Goal: Information Seeking & Learning: Learn about a topic

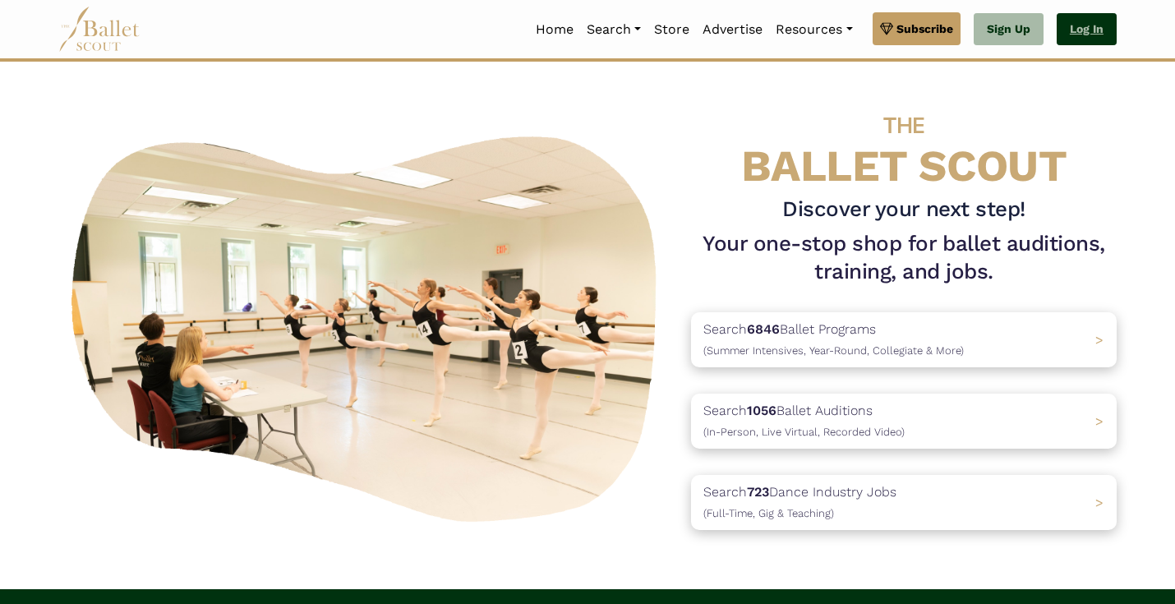
click at [1071, 35] on link "Log In" at bounding box center [1087, 29] width 60 height 33
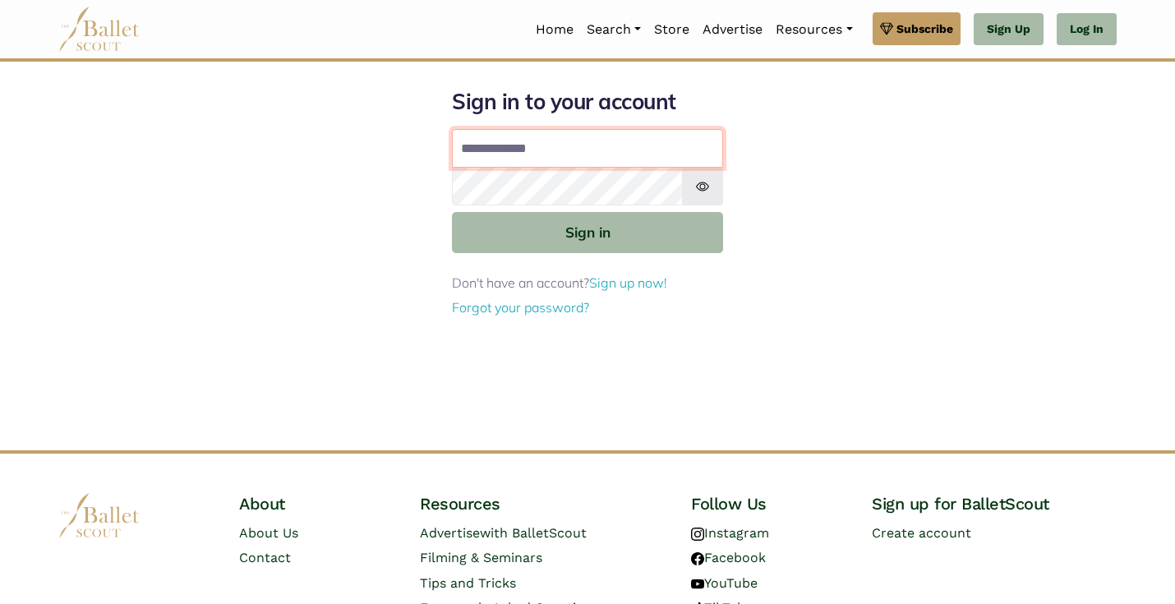
type input "**********"
click at [587, 231] on button "Sign in" at bounding box center [587, 232] width 271 height 40
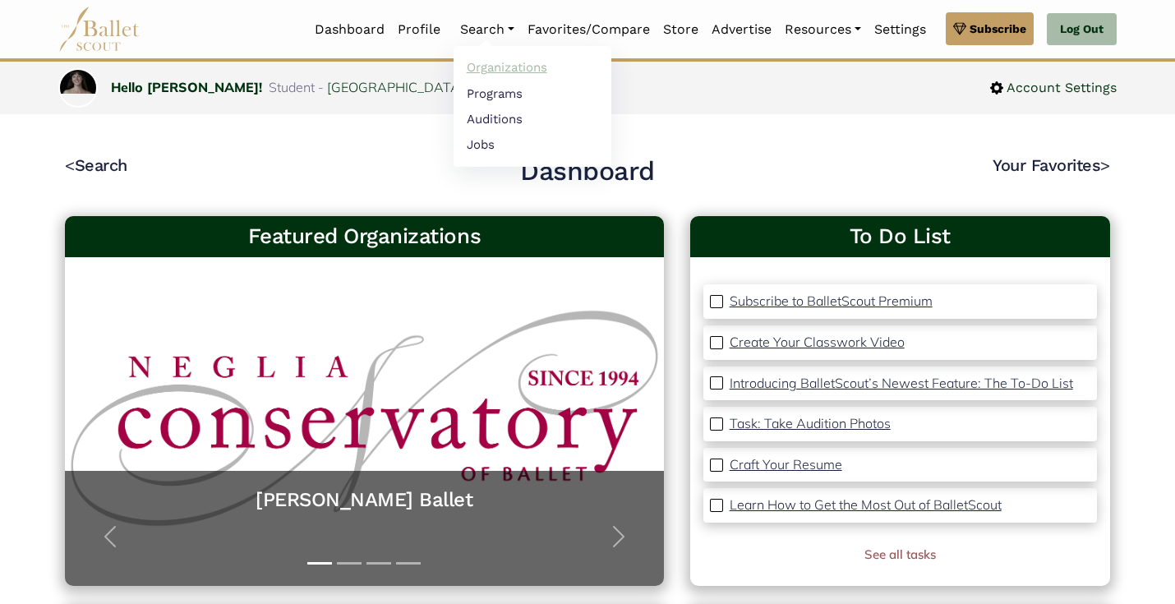
click at [474, 67] on link "Organizations" at bounding box center [532, 67] width 158 height 25
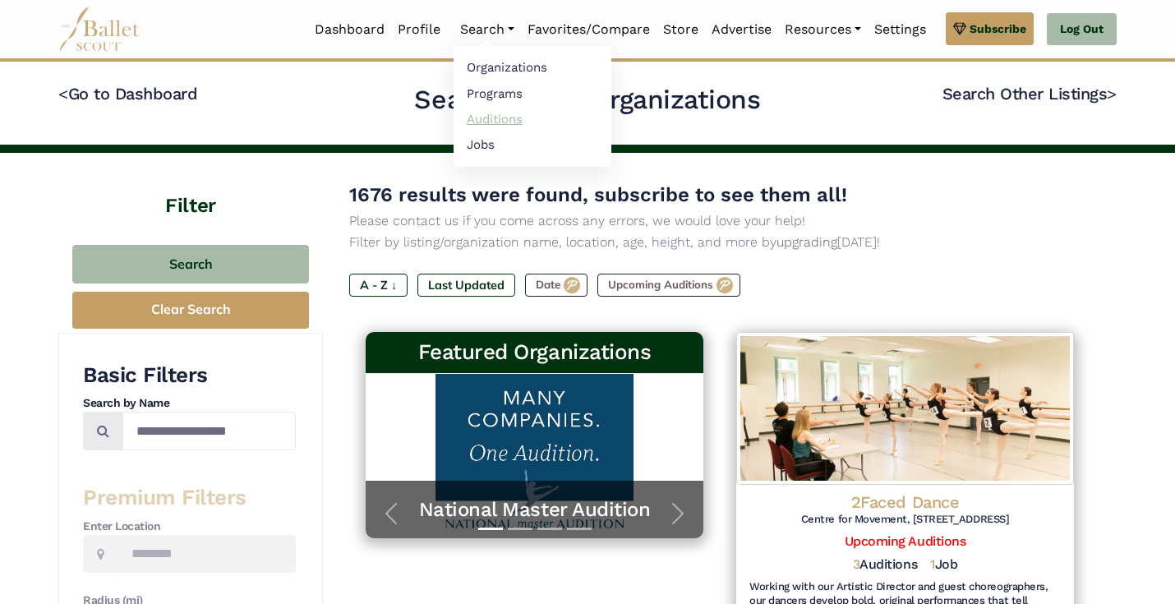
click at [496, 124] on link "Auditions" at bounding box center [532, 118] width 158 height 25
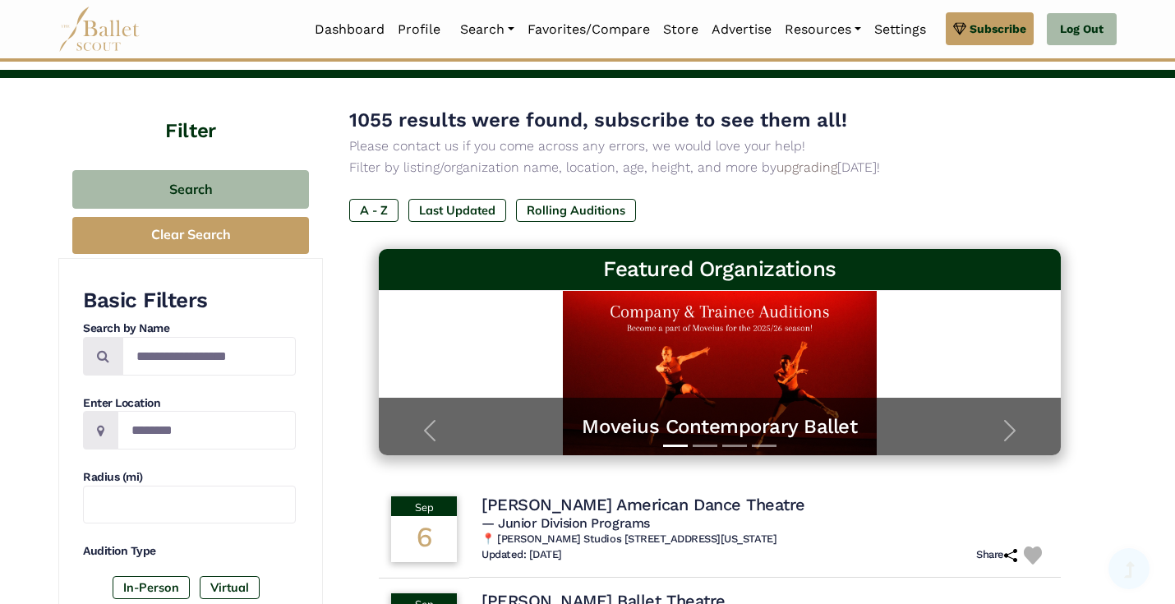
scroll to position [76, 0]
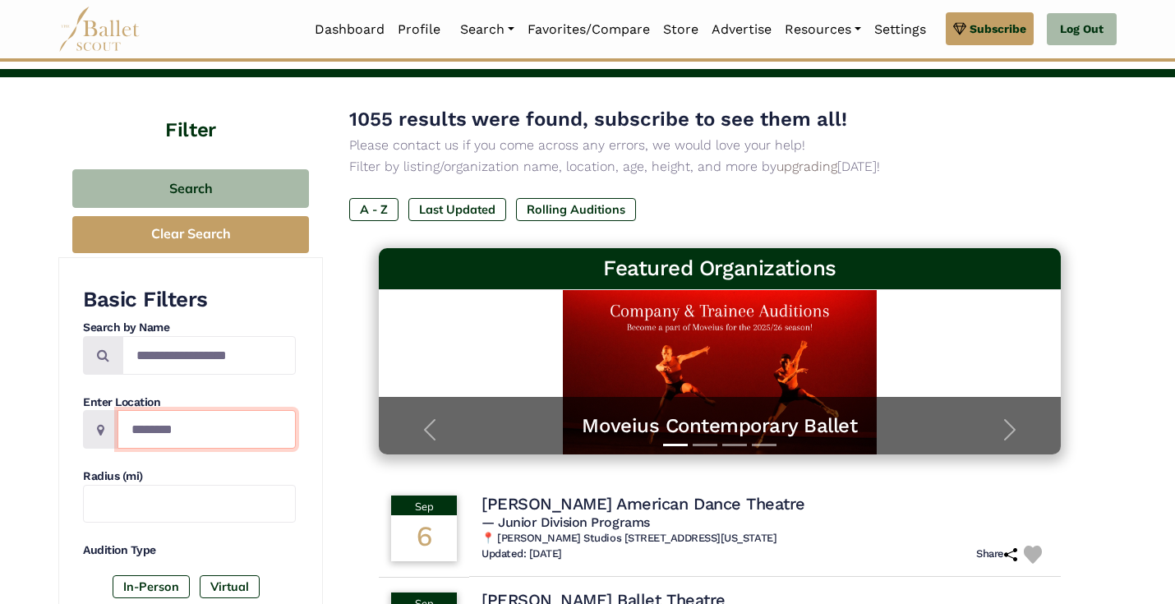
click at [176, 424] on input "Location" at bounding box center [206, 429] width 178 height 39
type input "**********"
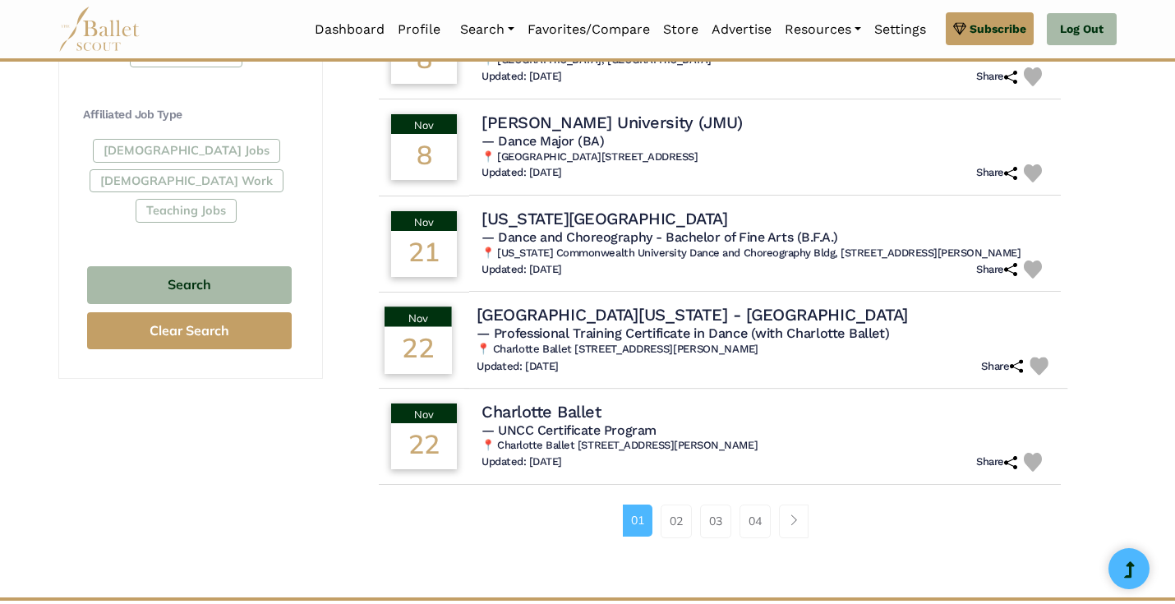
scroll to position [943, 0]
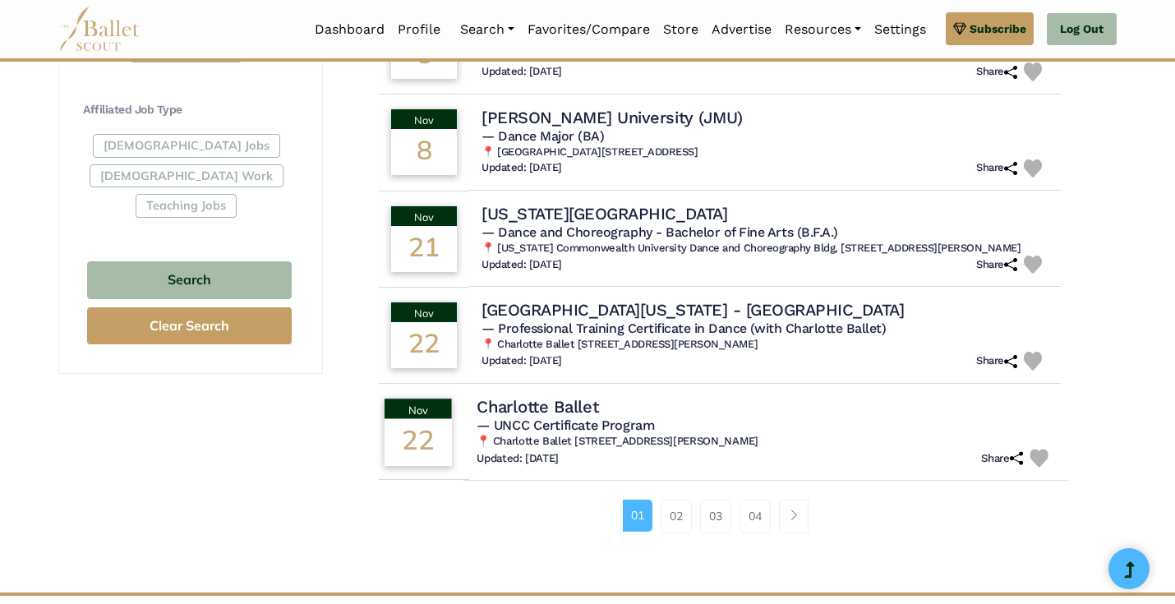
click at [631, 401] on div "Charlotte Ballet" at bounding box center [765, 406] width 578 height 22
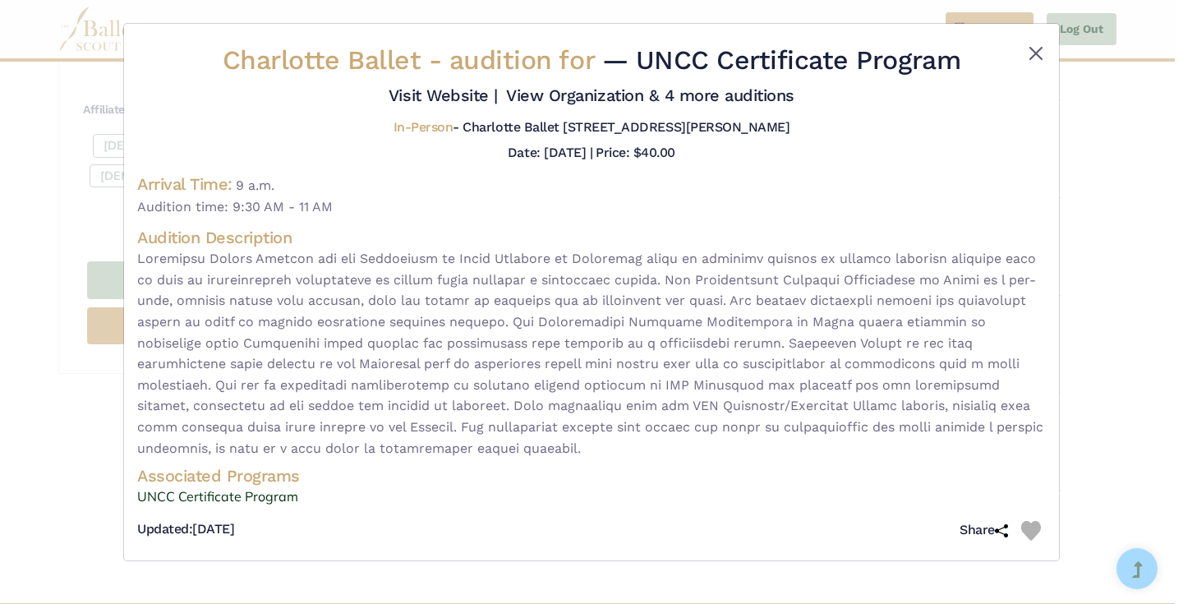
click at [1034, 48] on button "Close" at bounding box center [1036, 54] width 20 height 20
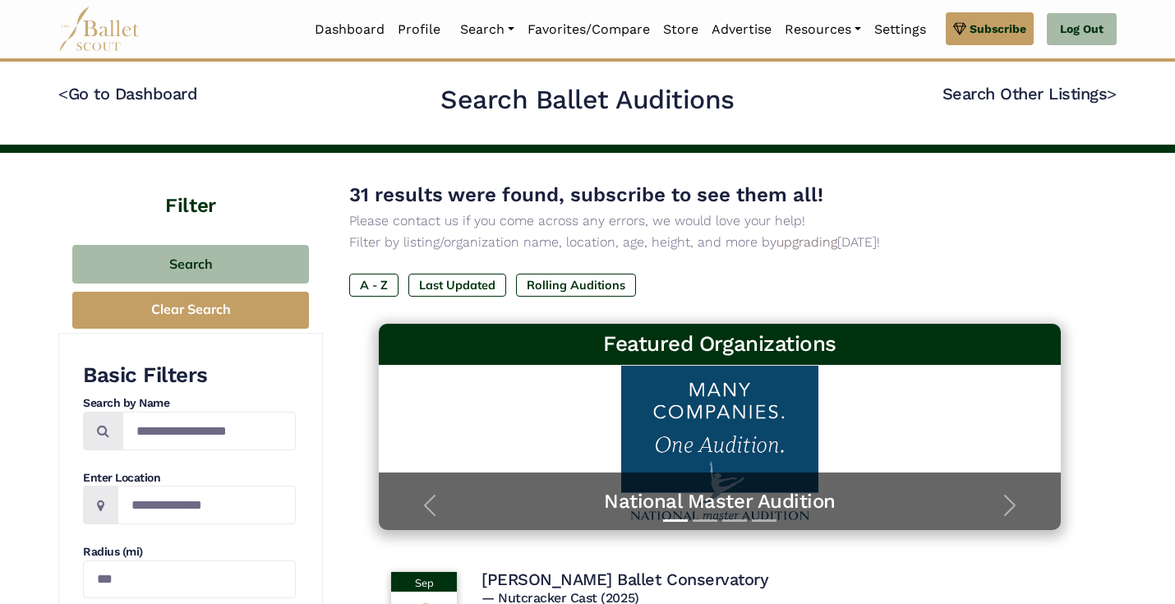
scroll to position [0, 0]
